Goal: Navigation & Orientation: Find specific page/section

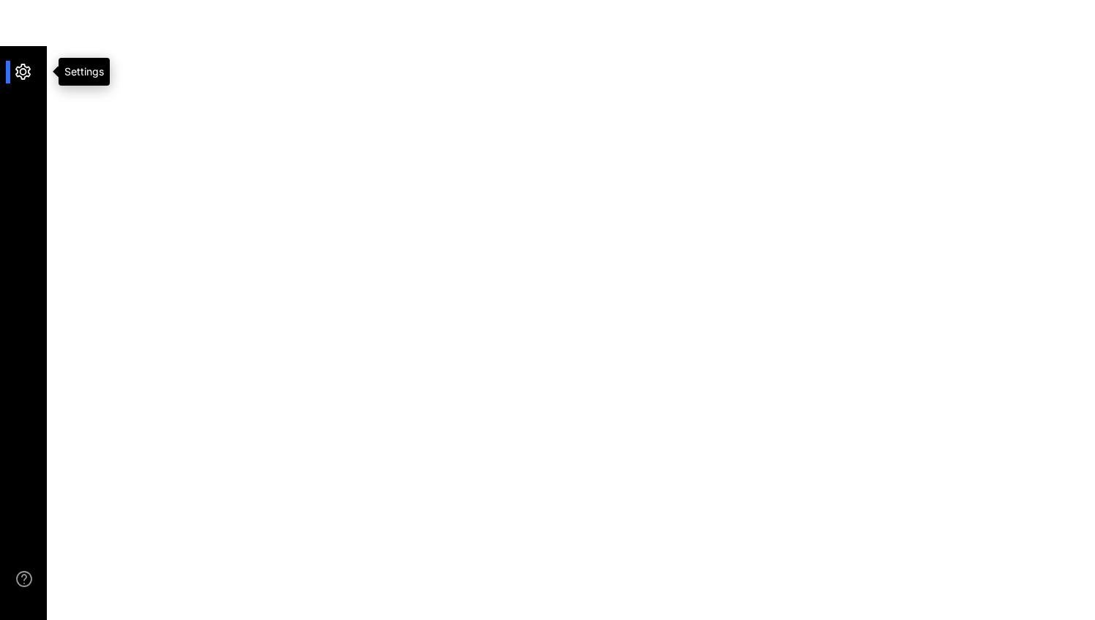
click at [34, 81] on div at bounding box center [30, 72] width 31 height 23
